Goal: Navigation & Orientation: Go to known website

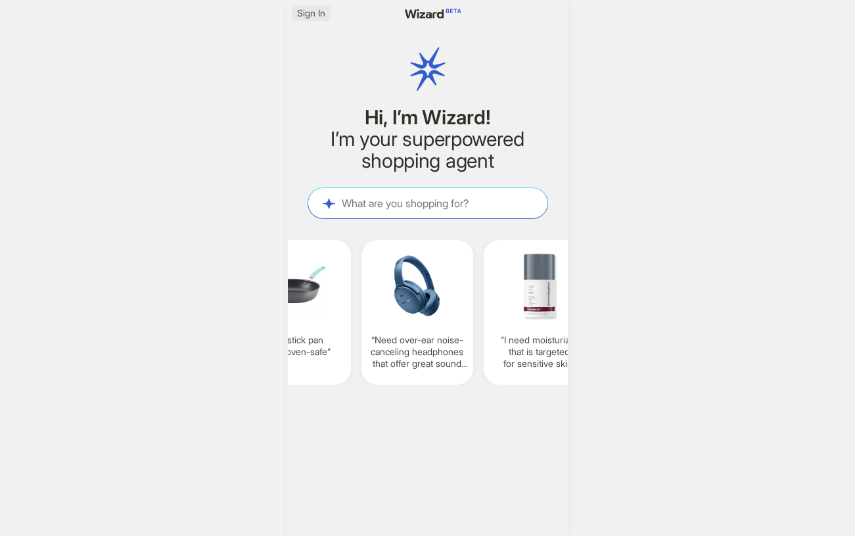
scroll to position [0, 1029]
click at [306, 7] on span "Sign In" at bounding box center [311, 13] width 28 height 12
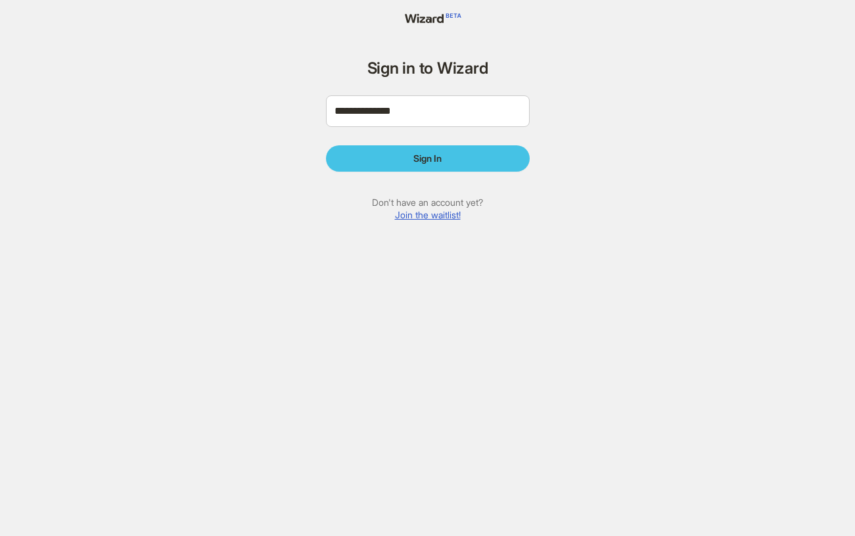
click at [404, 160] on button "Sign In" at bounding box center [428, 158] width 204 height 26
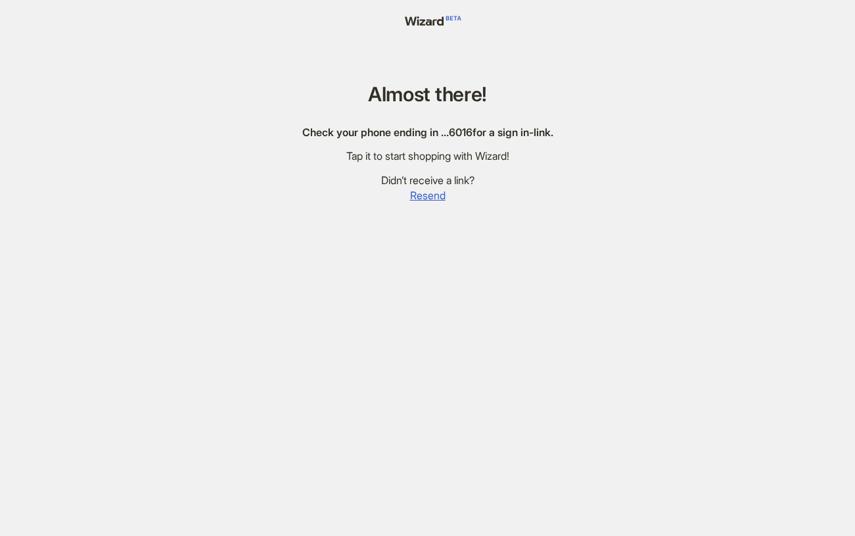
click at [480, 198] on div "Almost there! Check your phone ending in … 6016 for a sign in-link. Tap it to s…" at bounding box center [428, 283] width 283 height 567
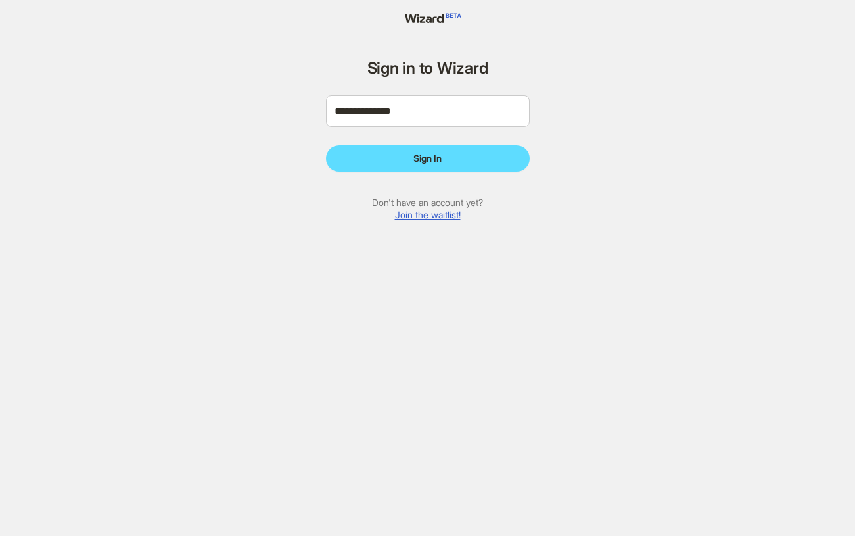
click at [432, 26] on div "**********" at bounding box center [428, 268] width 230 height 536
click at [432, 20] on icon at bounding box center [427, 18] width 70 height 10
